Goal: Transaction & Acquisition: Purchase product/service

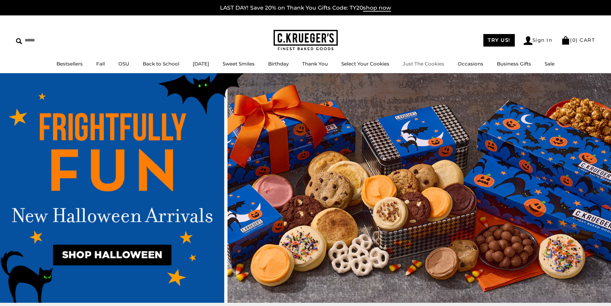
click at [422, 63] on link "Just The Cookies" at bounding box center [423, 64] width 41 height 6
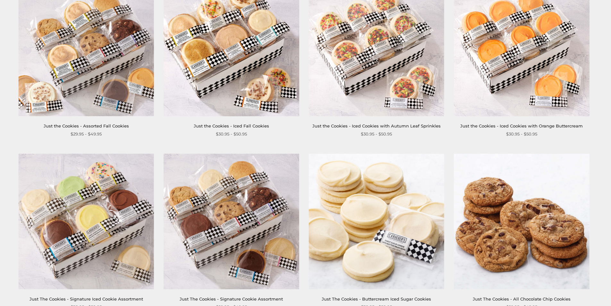
scroll to position [192, 0]
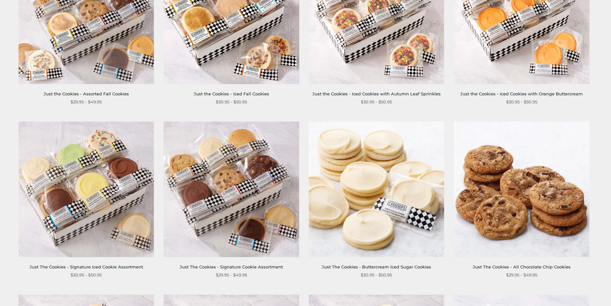
click at [383, 166] on img at bounding box center [376, 188] width 135 height 135
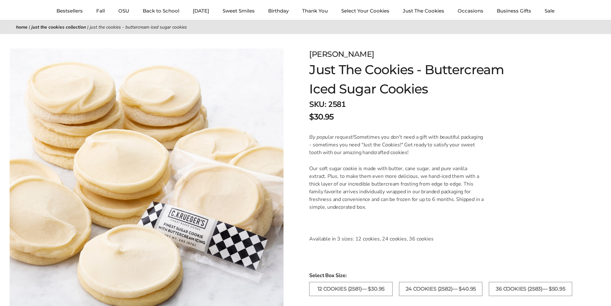
scroll to position [64, 0]
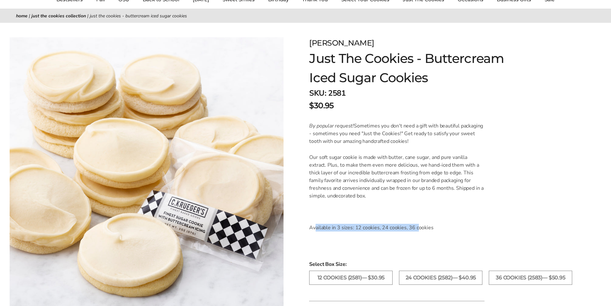
drag, startPoint x: 316, startPoint y: 228, endPoint x: 418, endPoint y: 227, distance: 101.3
click at [418, 227] on p "Available in 3 sizes: 12 cookies, 24 cookies, 36 cookies" at bounding box center [396, 228] width 175 height 8
click at [526, 280] on label "36 COOKIES (2583)— $50.95" at bounding box center [530, 277] width 83 height 14
